Goal: Information Seeking & Learning: Learn about a topic

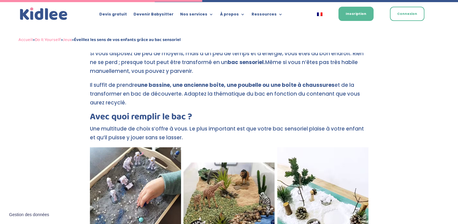
scroll to position [636, 0]
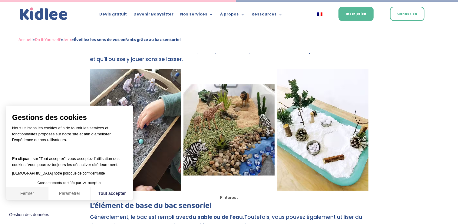
click at [32, 193] on button "Fermer" at bounding box center [27, 193] width 42 height 13
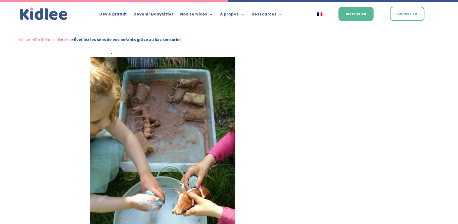
scroll to position [909, 0]
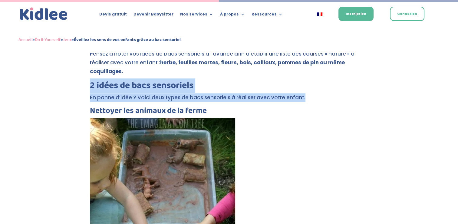
drag, startPoint x: 91, startPoint y: 75, endPoint x: 319, endPoint y: 89, distance: 227.9
drag, startPoint x: 319, startPoint y: 89, endPoint x: 280, endPoint y: 88, distance: 38.8
copy div "2 idées de bacs sensoriels En panne d’idée ? Voici deux types de bacs sensoriel…"
click at [158, 174] on img at bounding box center [162, 227] width 145 height 218
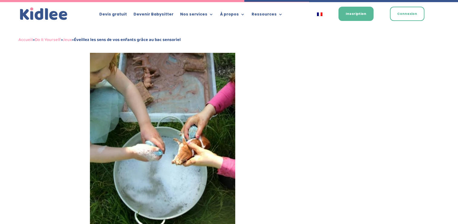
scroll to position [1030, 0]
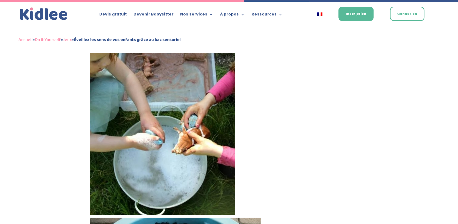
click at [174, 137] on img at bounding box center [162, 105] width 145 height 218
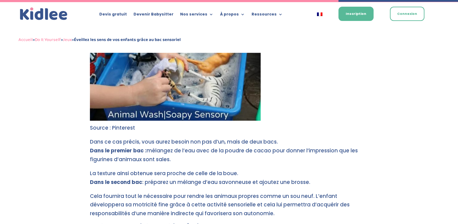
scroll to position [1424, 0]
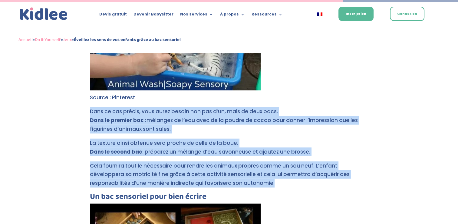
drag, startPoint x: 91, startPoint y: 102, endPoint x: 216, endPoint y: 177, distance: 145.7
drag, startPoint x: 216, startPoint y: 177, endPoint x: 188, endPoint y: 168, distance: 28.6
copy div "Dans ce cas précis, vous aurez besoin non pas d’un, mais de deux bacs. Dans le …"
